Goal: Contribute content: Add original content to the website for others to see

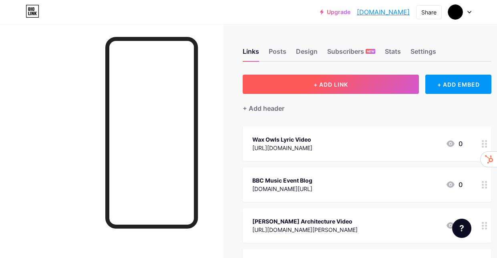
click at [316, 82] on span "+ ADD LINK" at bounding box center [331, 84] width 34 height 7
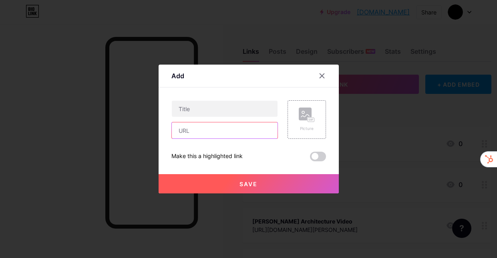
click at [197, 129] on input "text" at bounding box center [225, 130] width 106 height 16
paste input "[URL][DOMAIN_NAME][PERSON_NAME]"
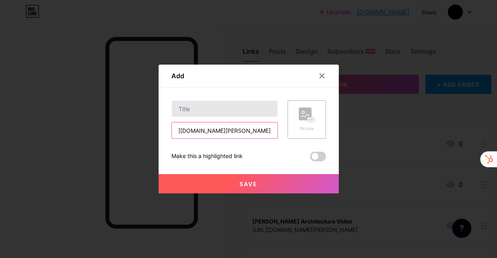
type input "[URL][DOMAIN_NAME][PERSON_NAME]"
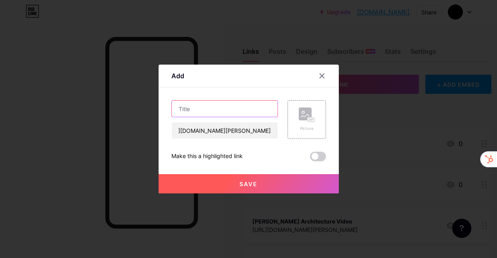
click at [194, 109] on input "text" at bounding box center [225, 109] width 106 height 16
type input "S"
type input "L"
type input "Songs & Spirits Podcast Episode"
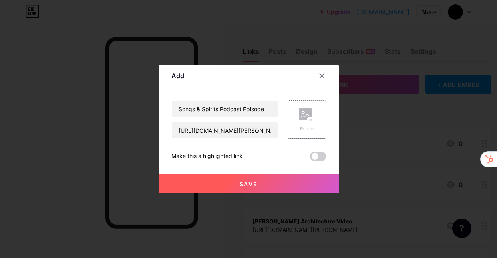
click at [242, 178] on button "Save" at bounding box center [249, 183] width 180 height 19
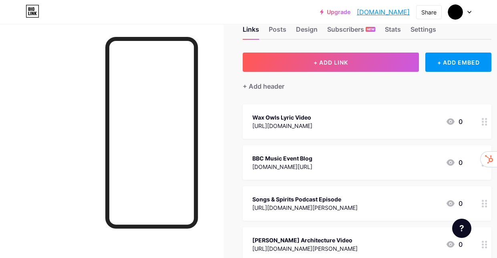
scroll to position [32, 0]
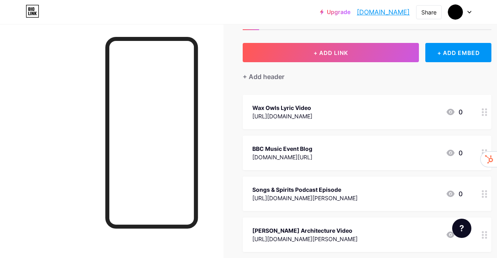
drag, startPoint x: 268, startPoint y: 190, endPoint x: 297, endPoint y: 140, distance: 58.3
click at [272, 129] on span "Wax Owls Lyric Video [URL][DOMAIN_NAME] 0 BBC Music Event Blog [DOMAIN_NAME][UR…" at bounding box center [367, 194] width 249 height 198
